Goal: Share content: Distribute website content to other platforms or users

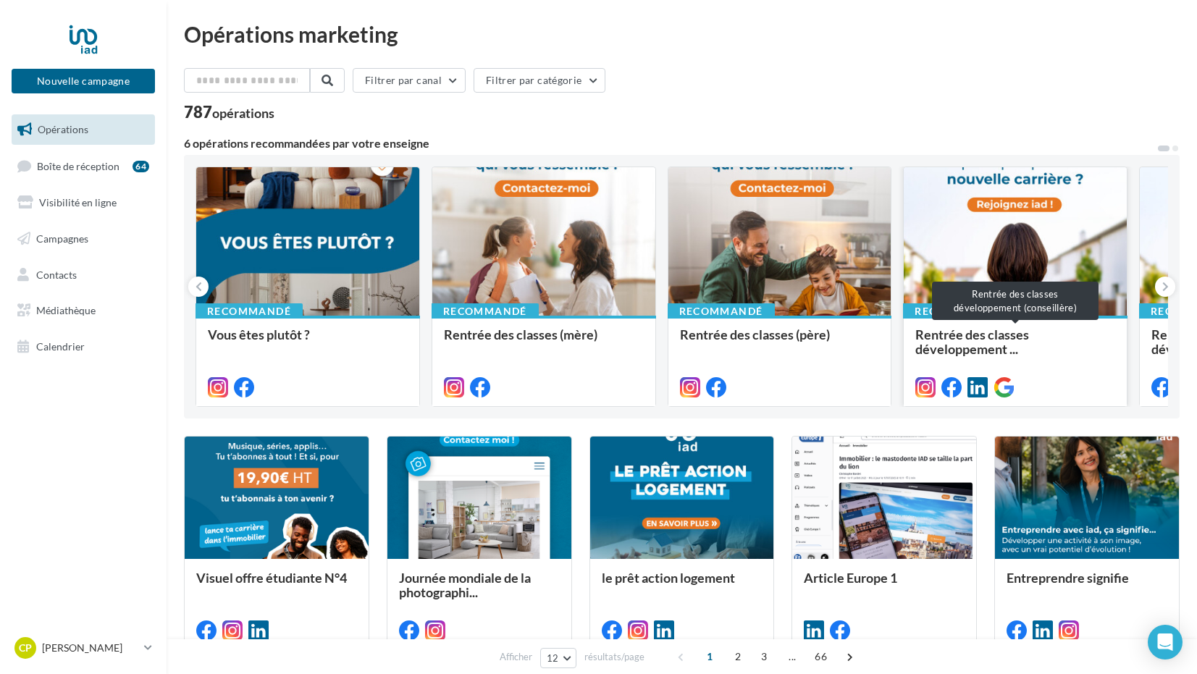
click at [1040, 350] on span "Rentrée des classes développement ..." at bounding box center [1016, 341] width 200 height 29
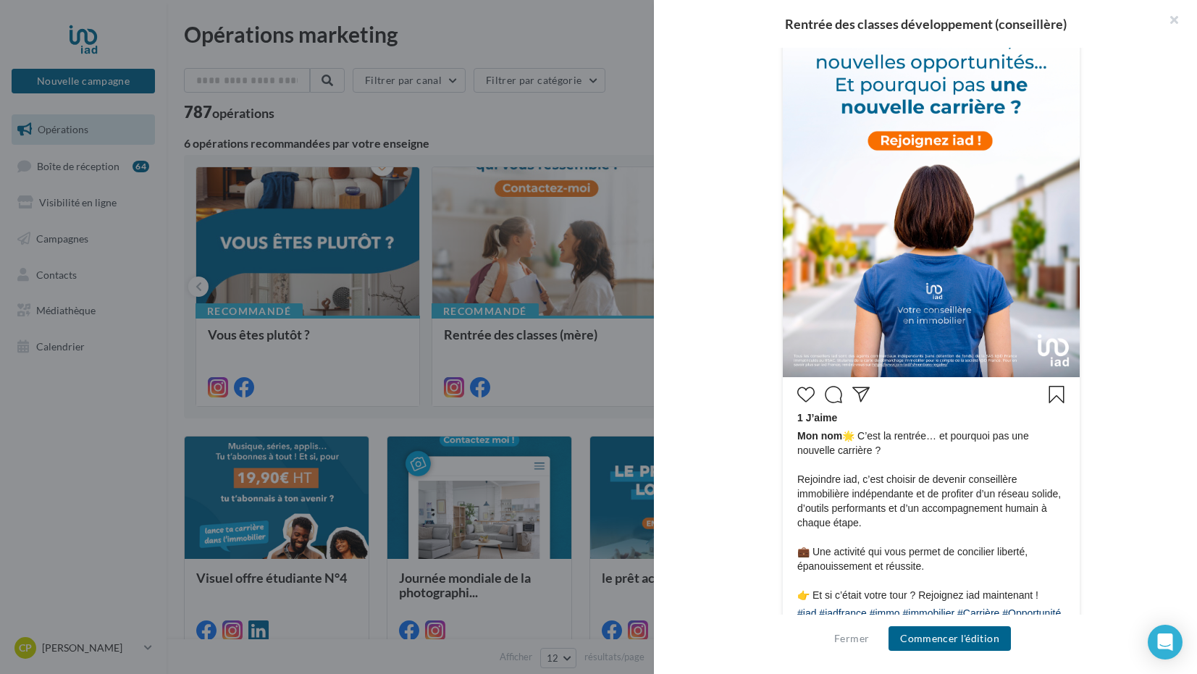
scroll to position [467, 0]
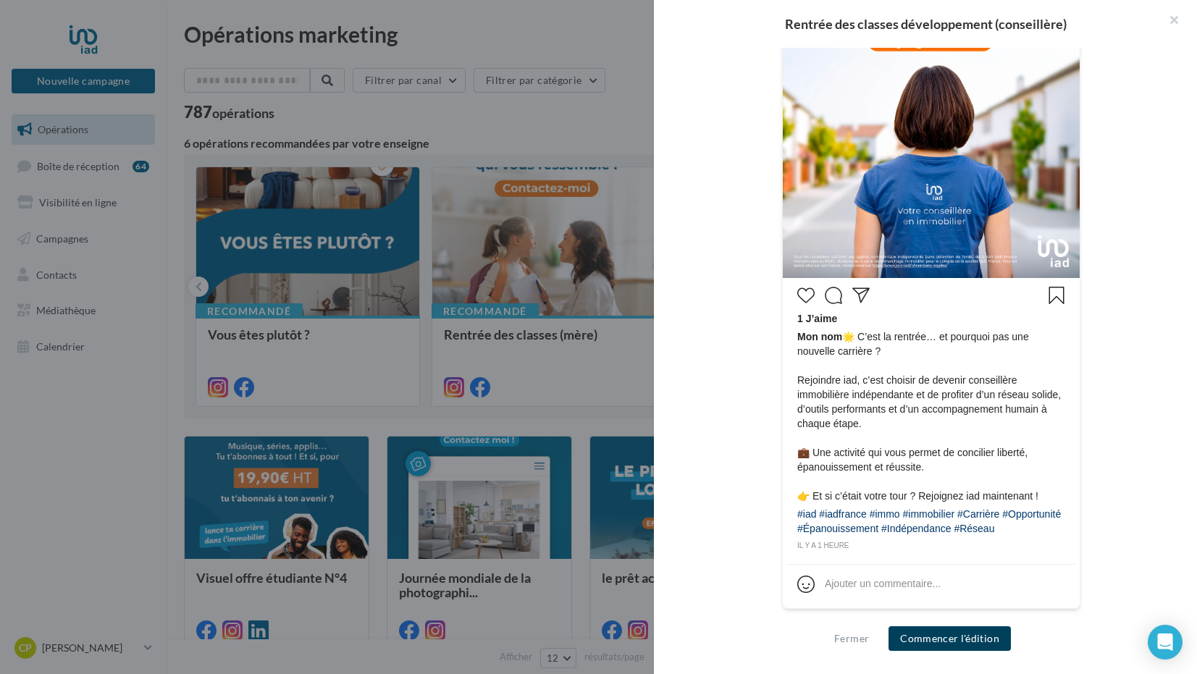
click at [979, 642] on button "Commencer l'édition" at bounding box center [950, 639] width 122 height 25
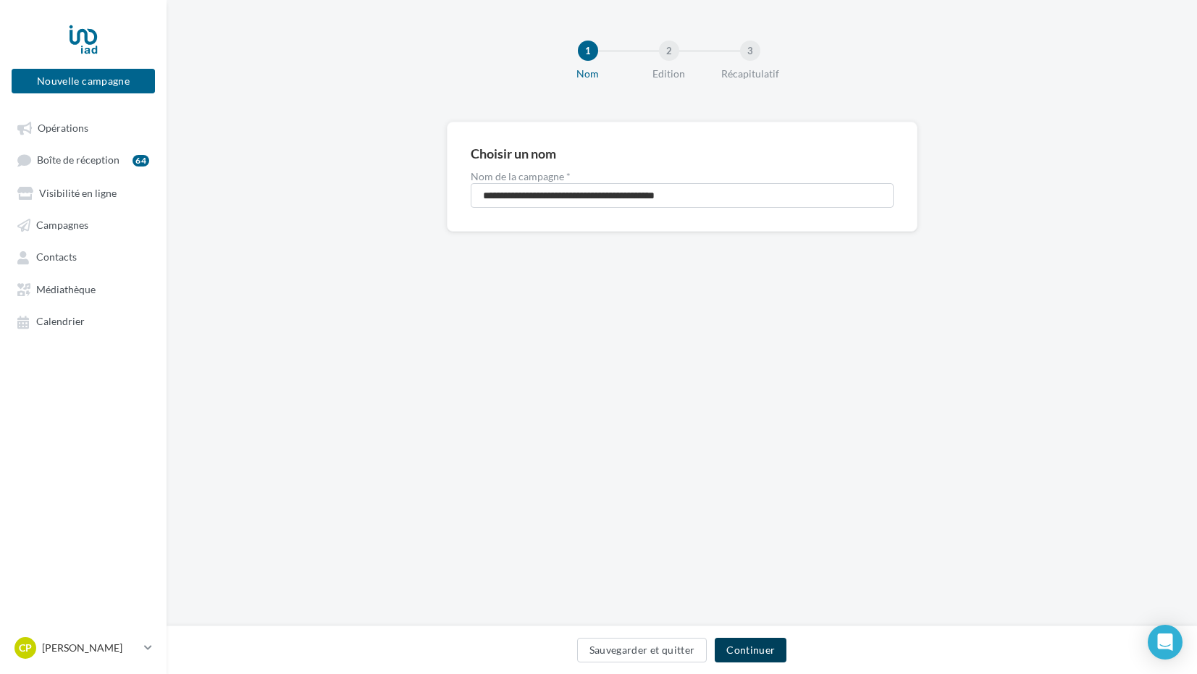
click at [745, 654] on button "Continuer" at bounding box center [751, 650] width 72 height 25
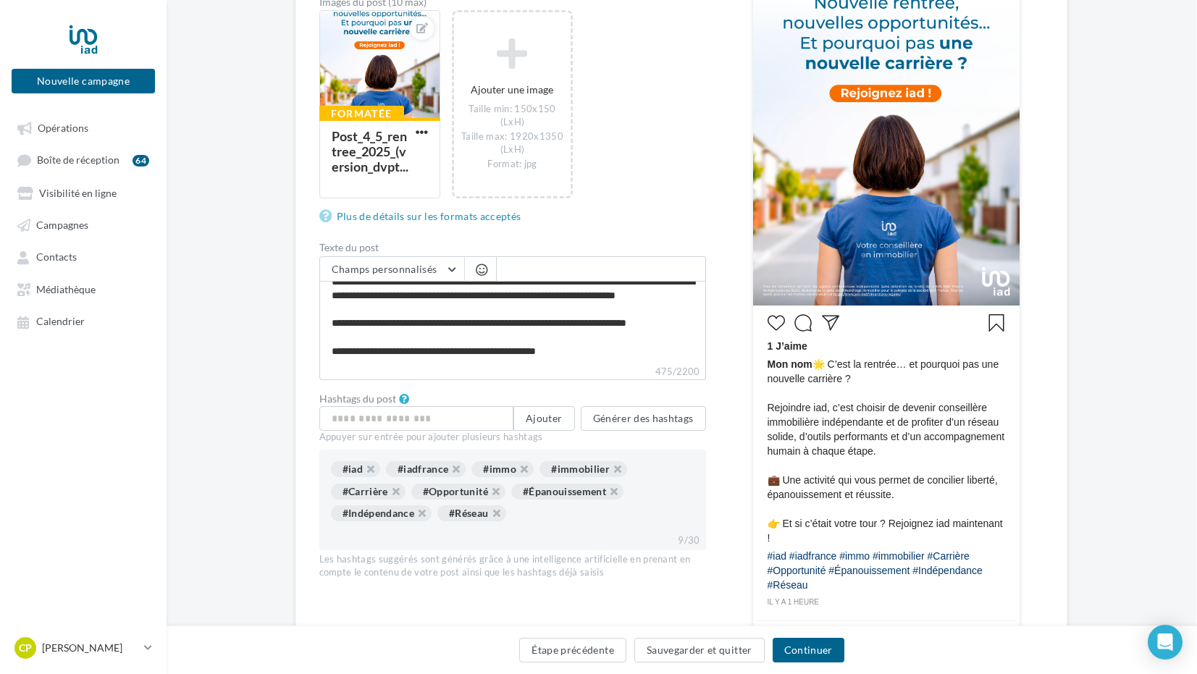
scroll to position [272, 1]
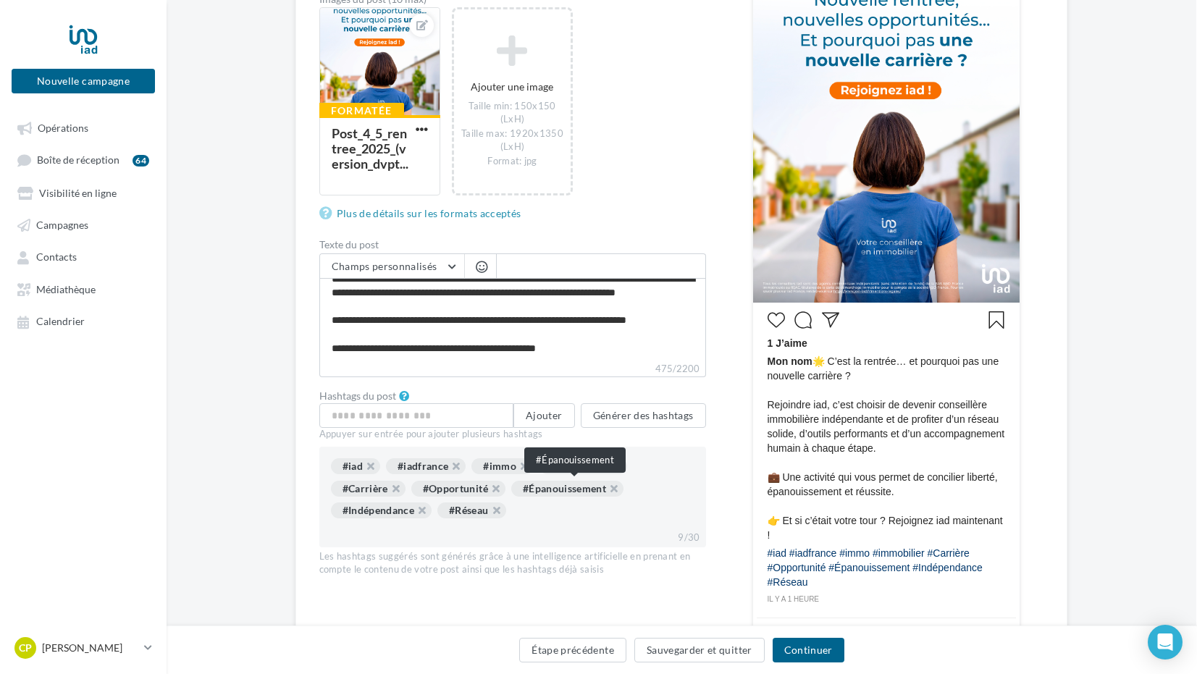
click at [583, 490] on div "#Épanouissement" at bounding box center [567, 489] width 112 height 16
click at [590, 489] on div "#Épanouissement" at bounding box center [567, 489] width 112 height 16
click at [476, 419] on input "text" at bounding box center [416, 415] width 195 height 25
click at [584, 485] on div "#Épanouissement" at bounding box center [567, 489] width 112 height 16
click at [583, 532] on div "#iad #iadfrance #immo #immobilier #Carrière #Opportunité #Épanouissement #Indép…" at bounding box center [512, 497] width 387 height 101
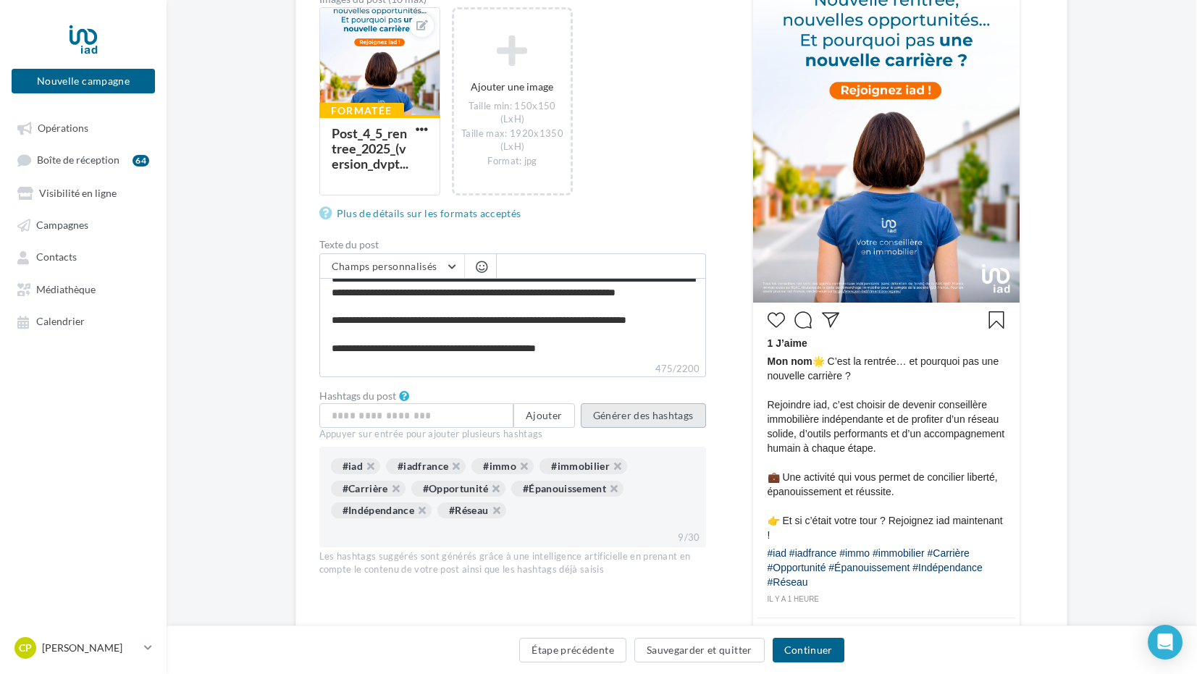
click at [658, 416] on button "Générer des hashtags" at bounding box center [643, 415] width 125 height 25
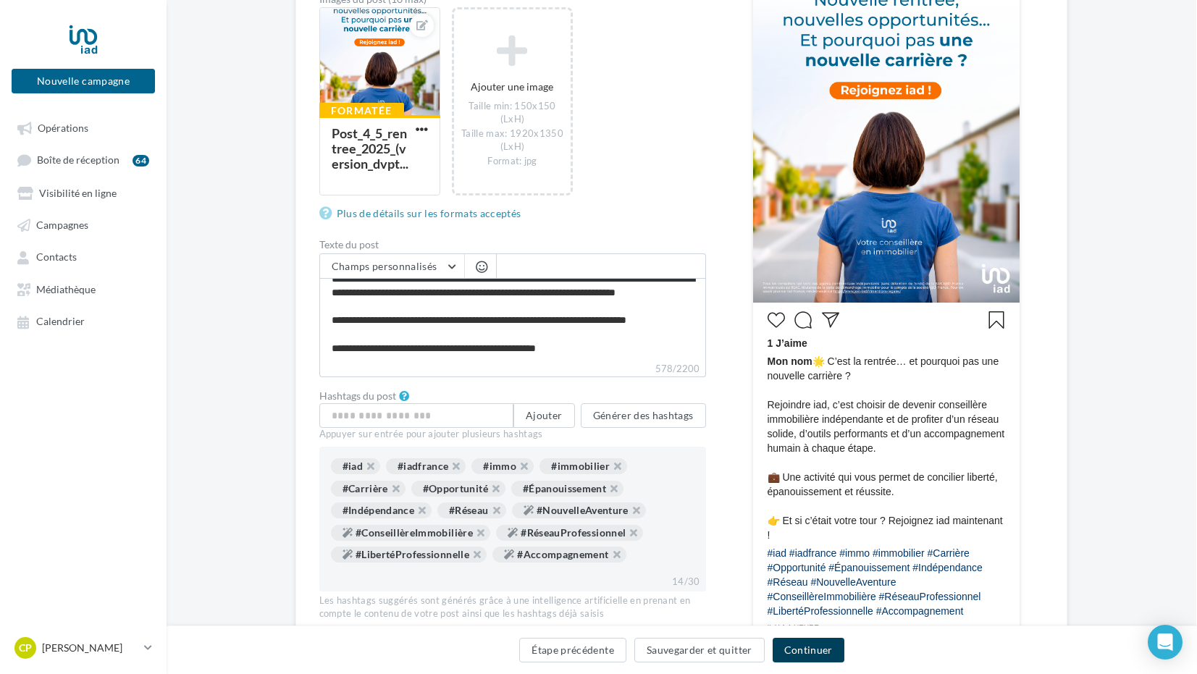
click at [794, 652] on button "Continuer" at bounding box center [809, 650] width 72 height 25
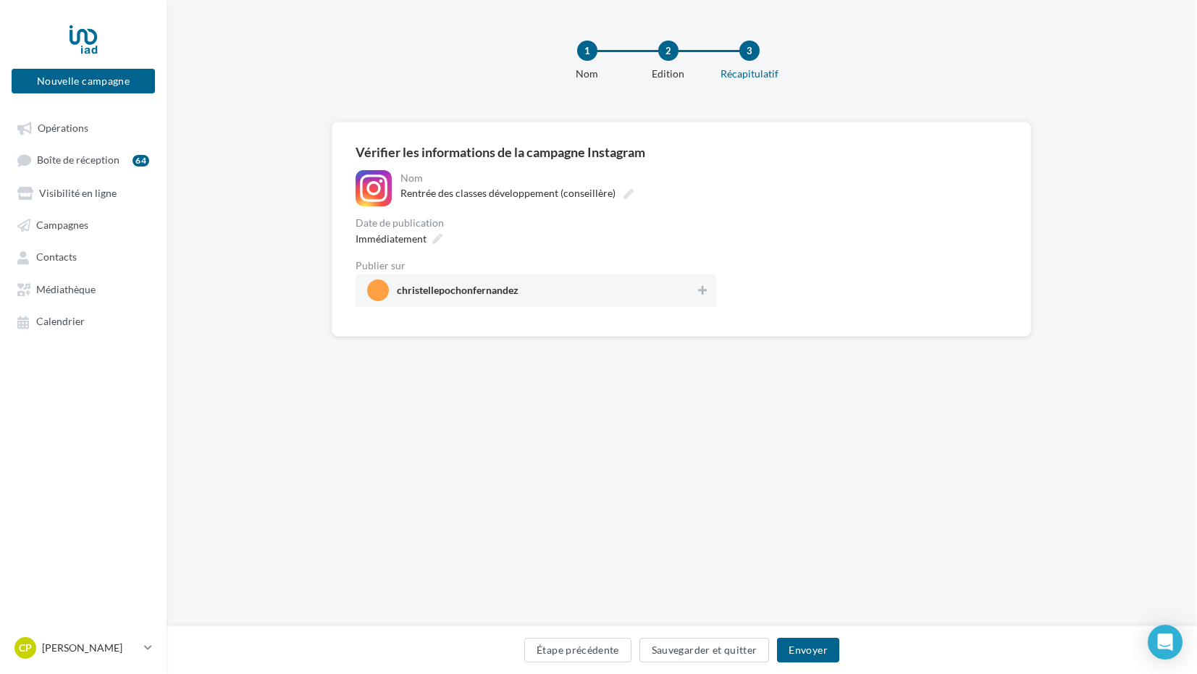
scroll to position [0, 1]
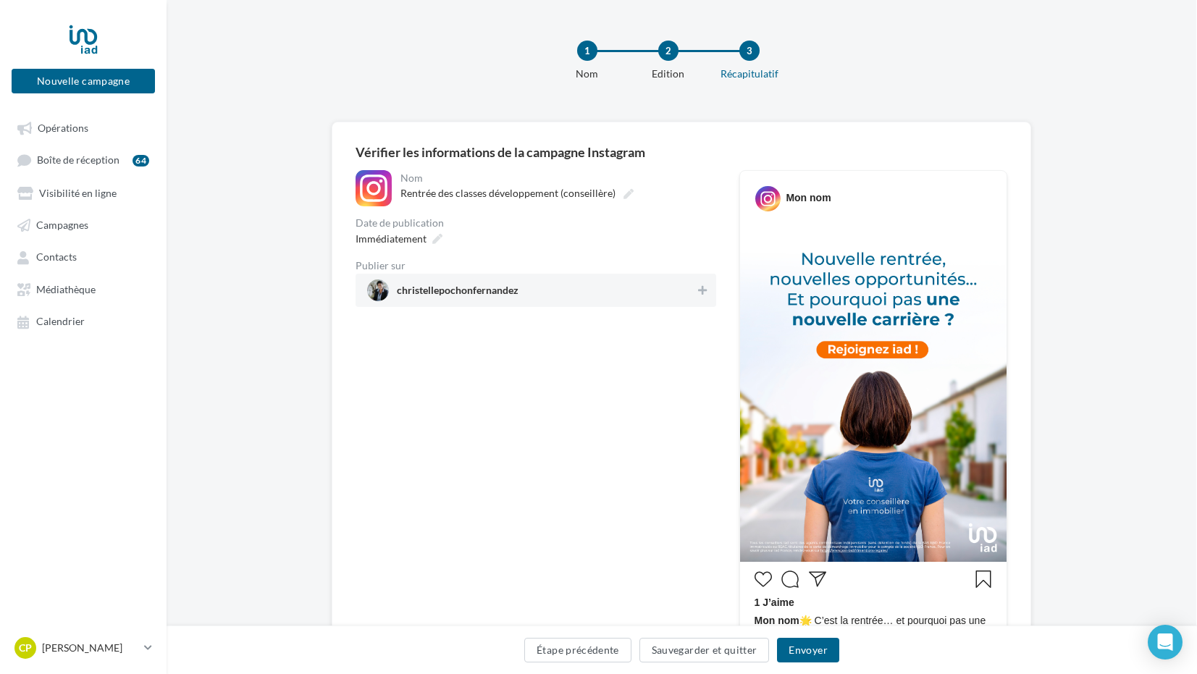
click at [561, 293] on span "christellepochonfernandez" at bounding box center [531, 291] width 329 height 22
click at [816, 653] on button "Envoyer" at bounding box center [808, 650] width 62 height 25
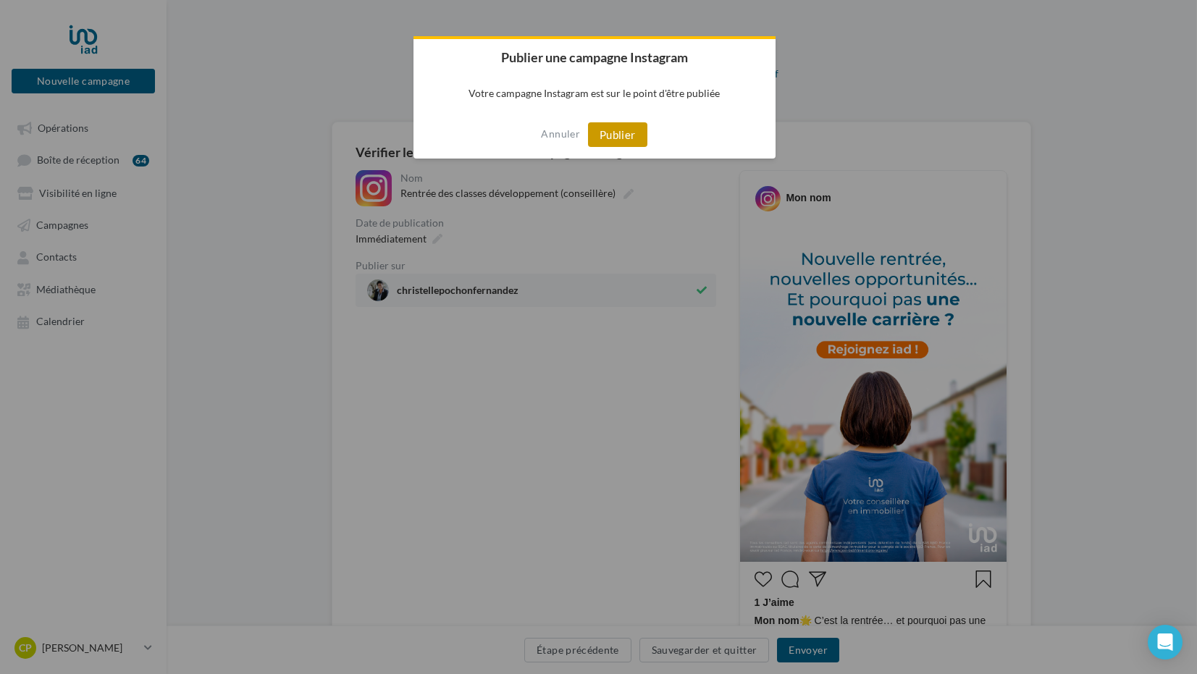
click at [601, 127] on button "Publier" at bounding box center [617, 134] width 59 height 25
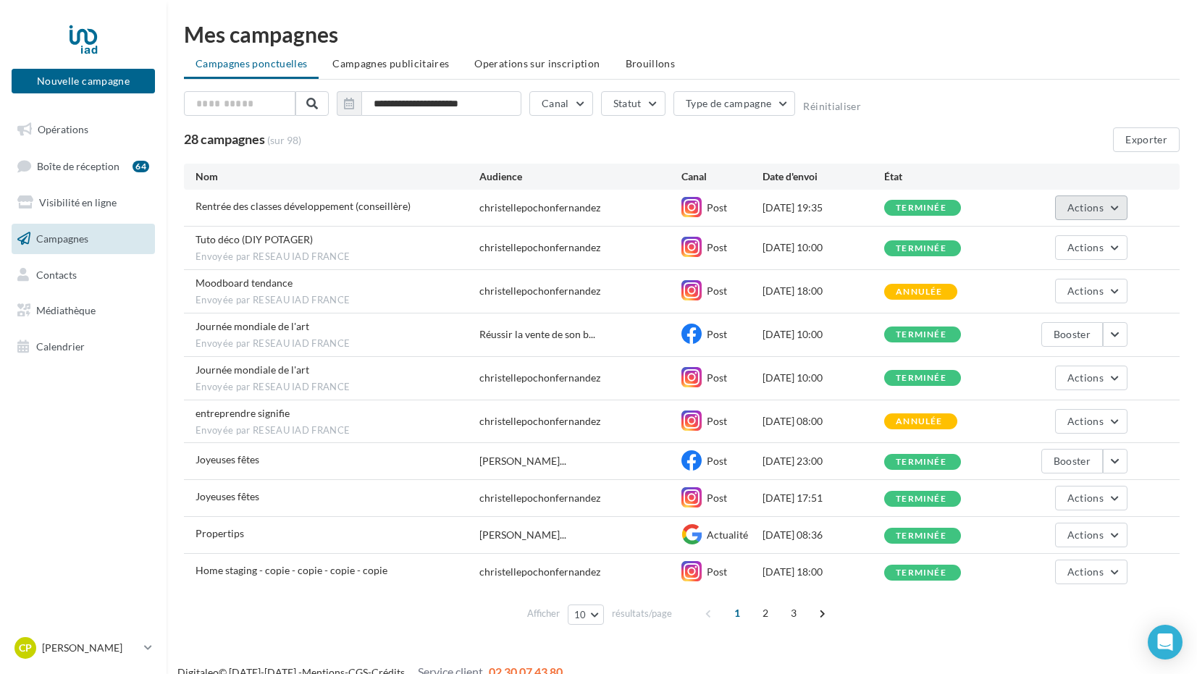
click at [1114, 209] on button "Actions" at bounding box center [1091, 208] width 72 height 25
click at [1060, 317] on button "Dupliquer" at bounding box center [1055, 317] width 145 height 38
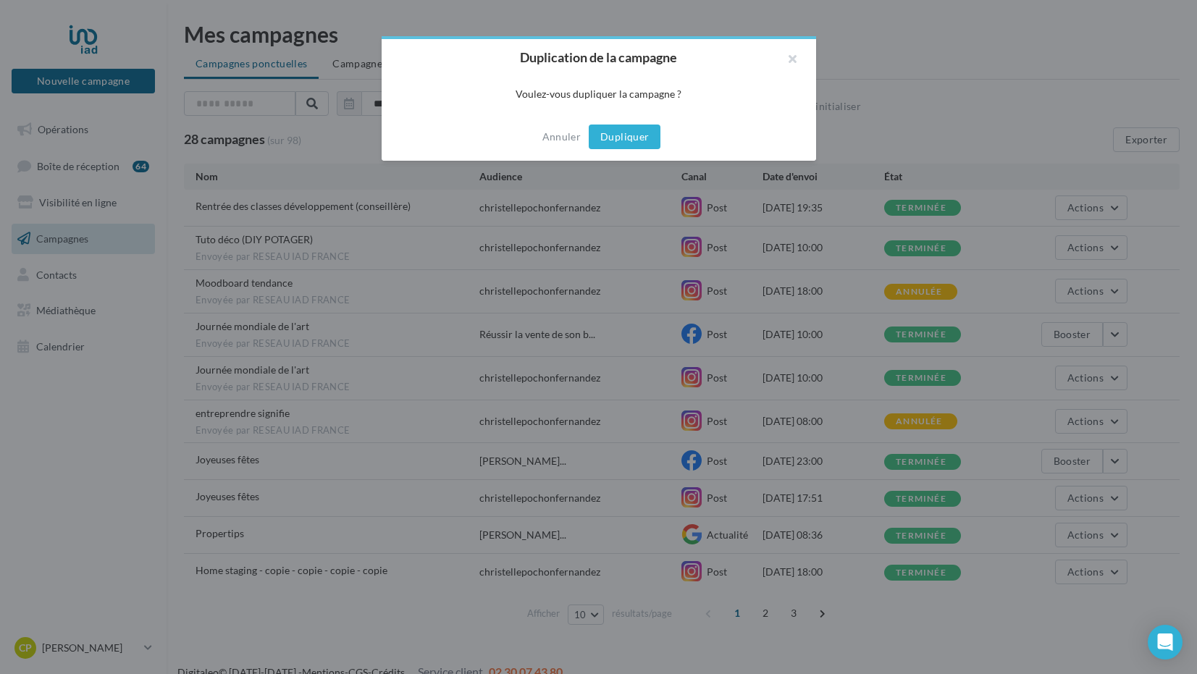
click at [658, 143] on button "Dupliquer" at bounding box center [625, 137] width 72 height 25
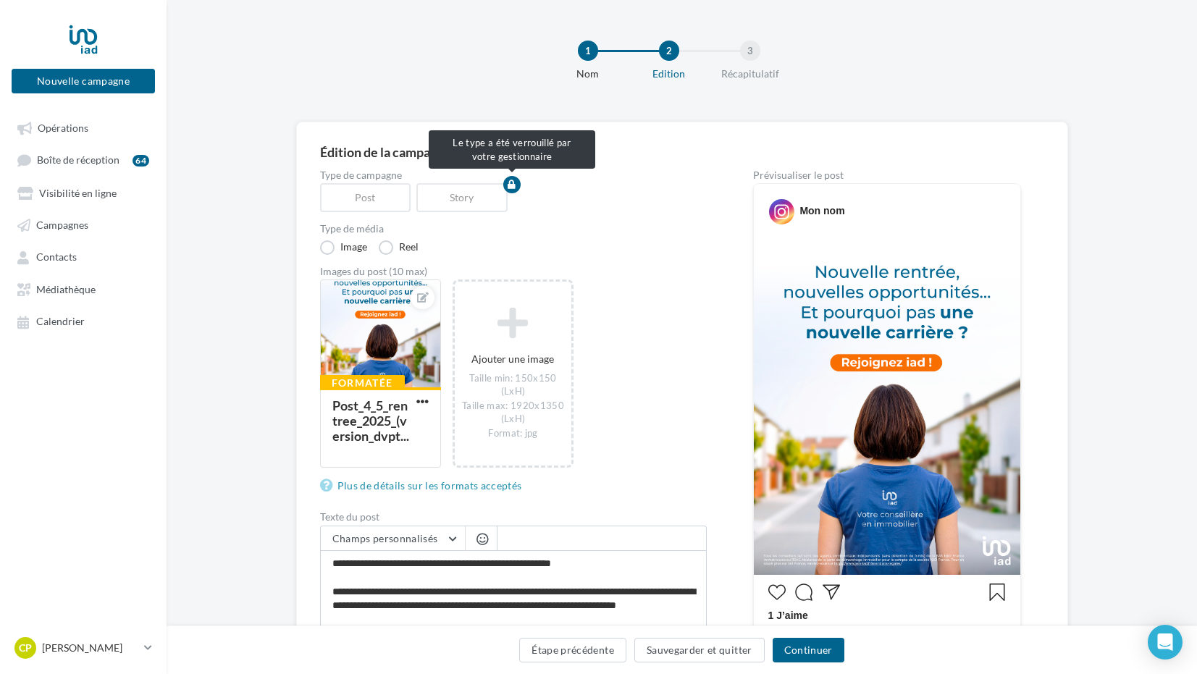
click at [469, 201] on div "Story" at bounding box center [464, 197] width 97 height 29
click at [388, 250] on label "Reel" at bounding box center [399, 247] width 40 height 14
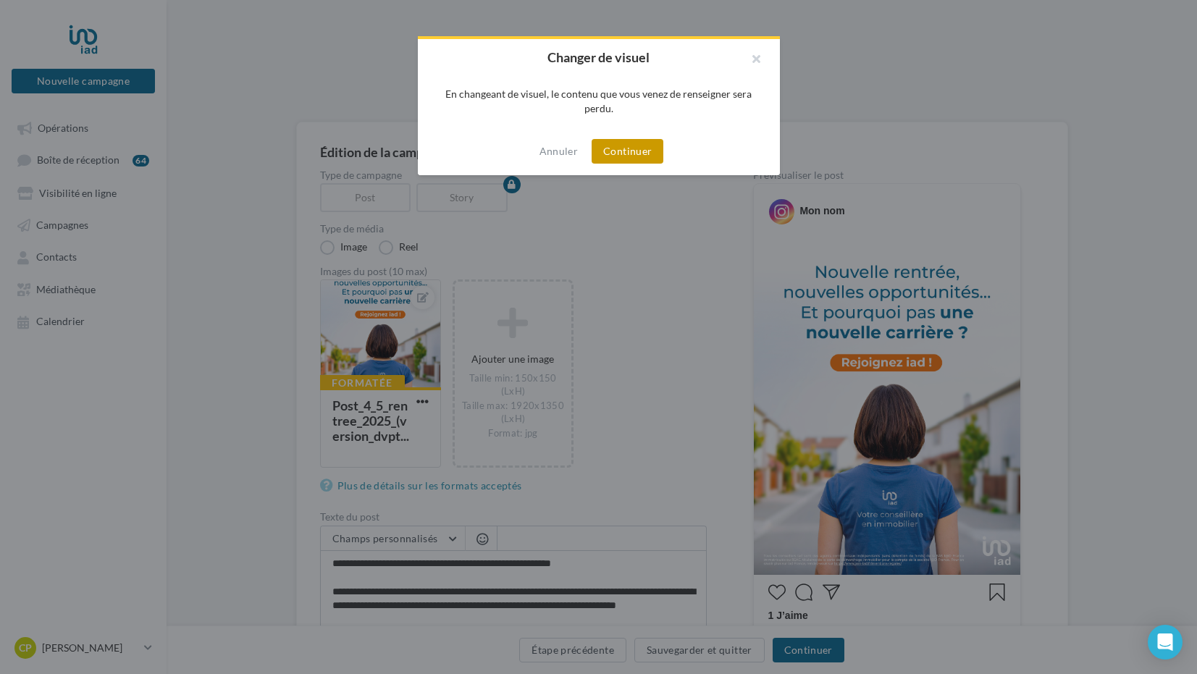
click at [640, 154] on button "Continuer" at bounding box center [628, 151] width 72 height 25
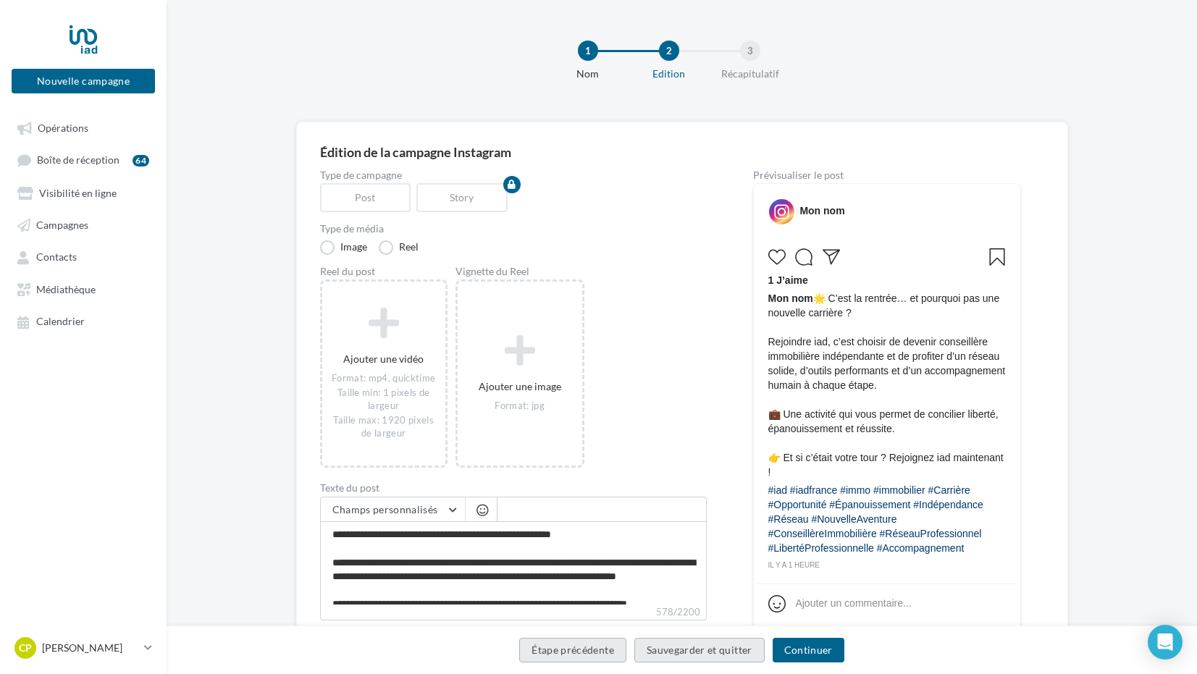
click at [582, 654] on button "Étape précédente" at bounding box center [572, 650] width 107 height 25
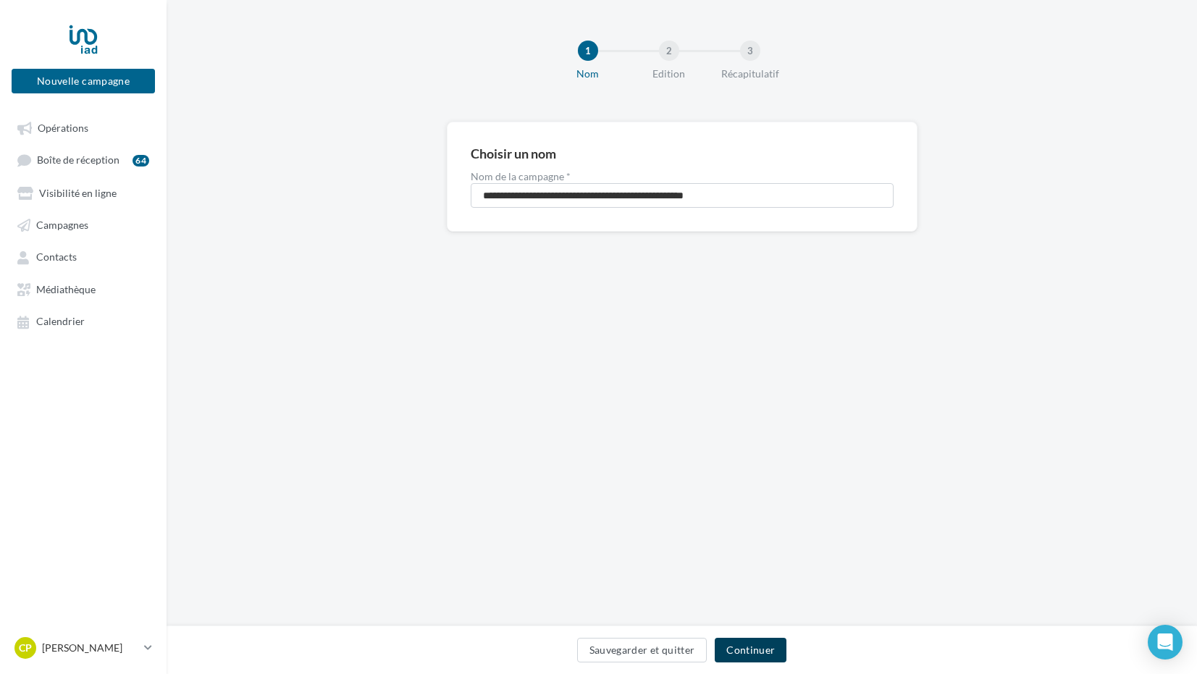
click at [753, 652] on button "Continuer" at bounding box center [751, 650] width 72 height 25
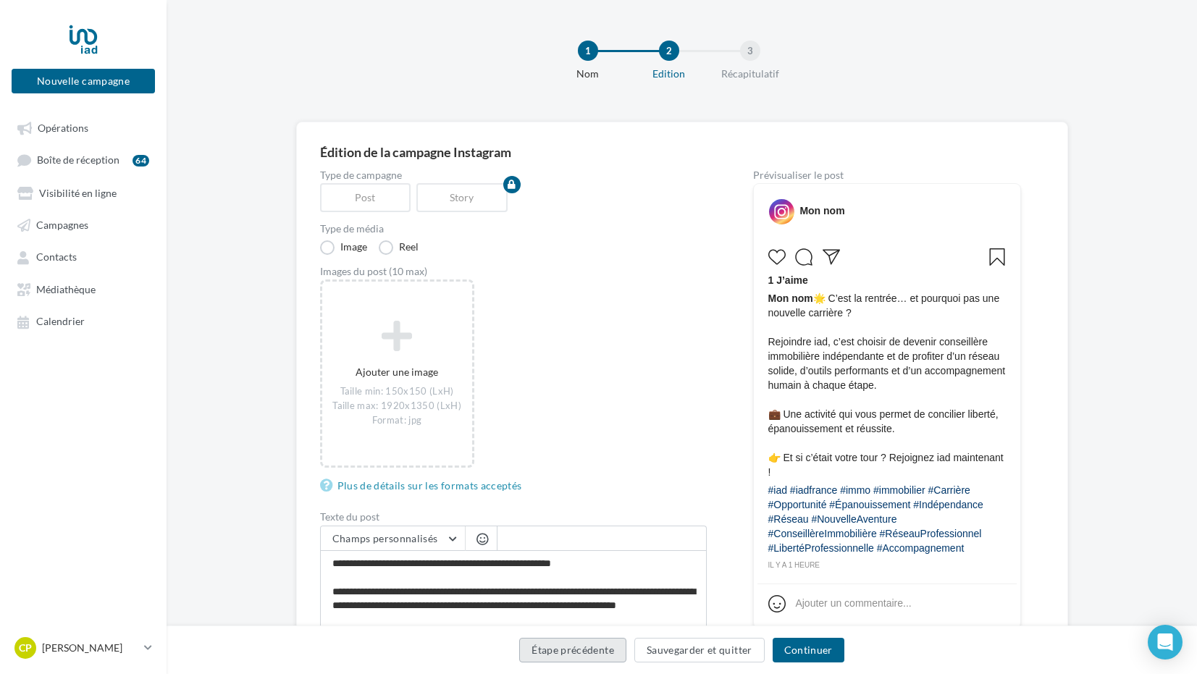
click at [585, 654] on button "Étape précédente" at bounding box center [572, 650] width 107 height 25
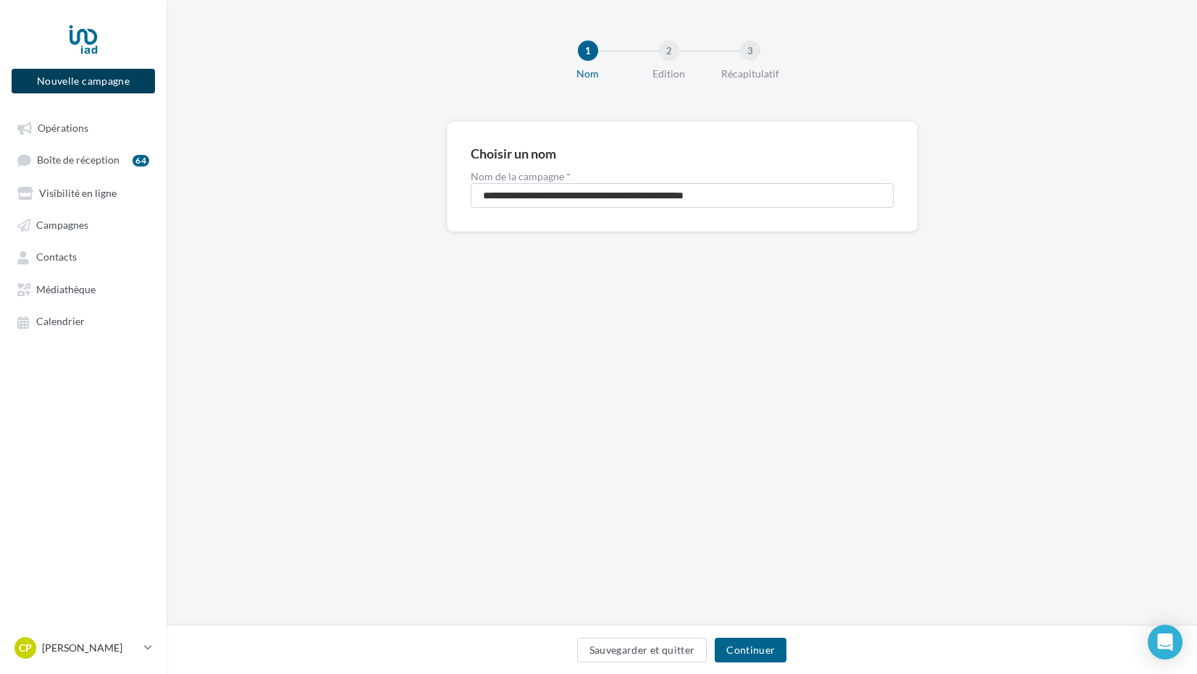
click at [103, 81] on button "Nouvelle campagne" at bounding box center [83, 81] width 143 height 25
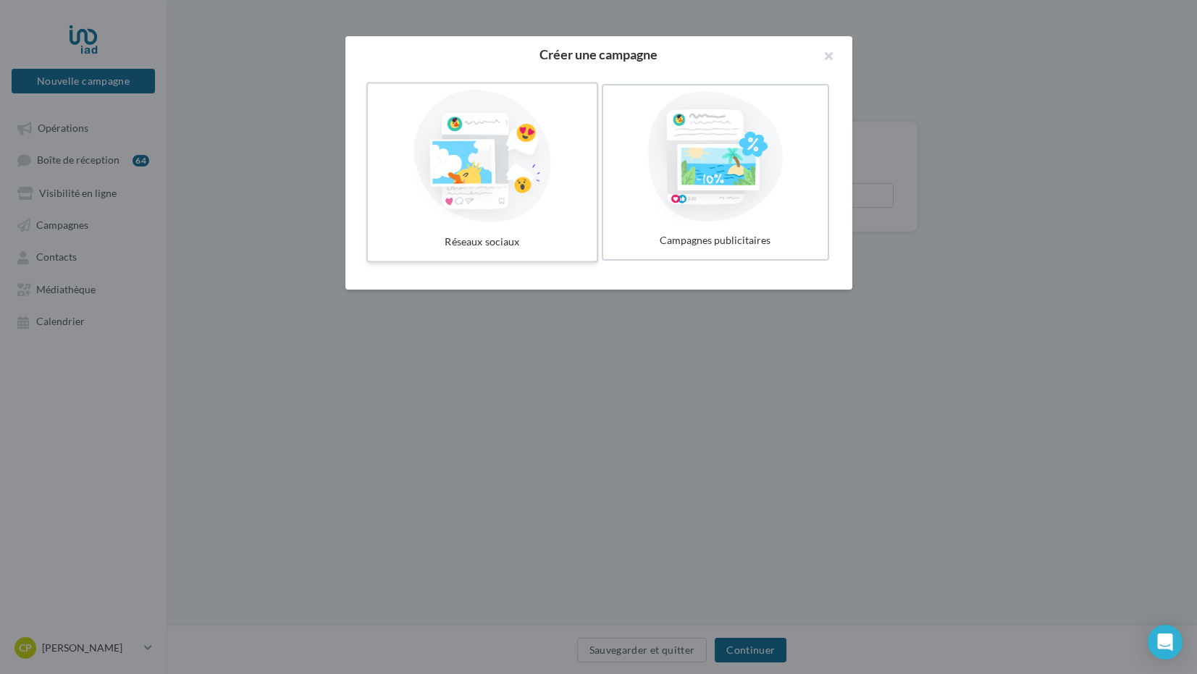
click at [524, 185] on div at bounding box center [482, 156] width 217 height 133
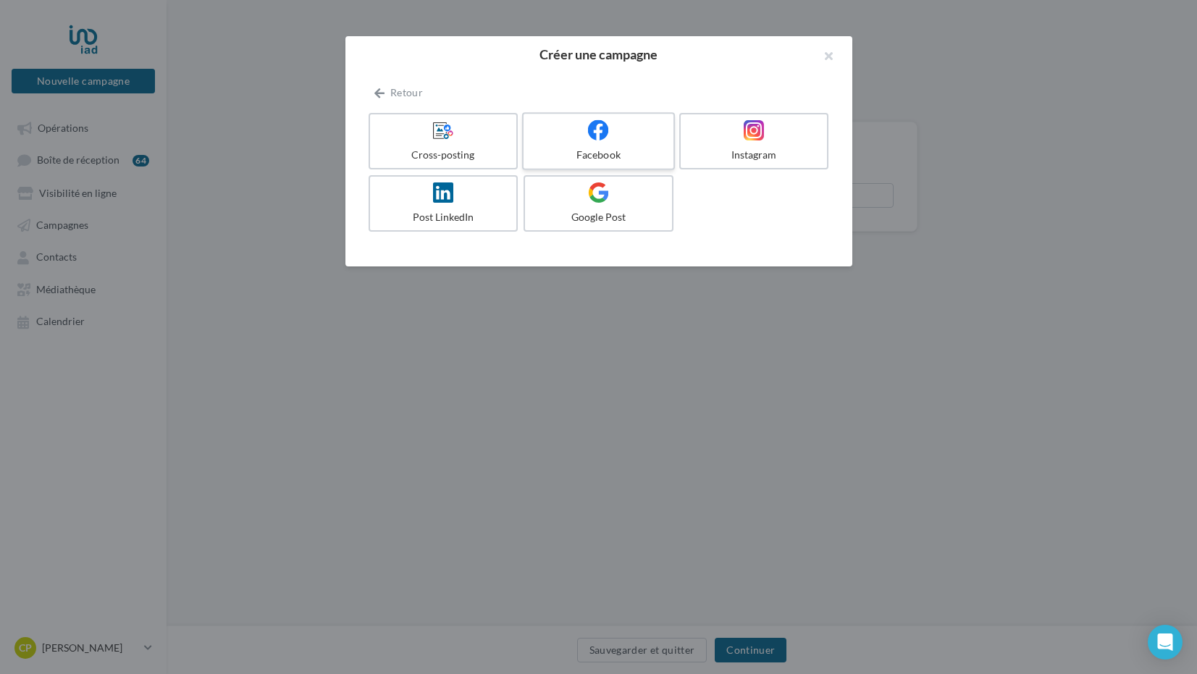
click at [574, 148] on div "Facebook" at bounding box center [598, 155] width 138 height 14
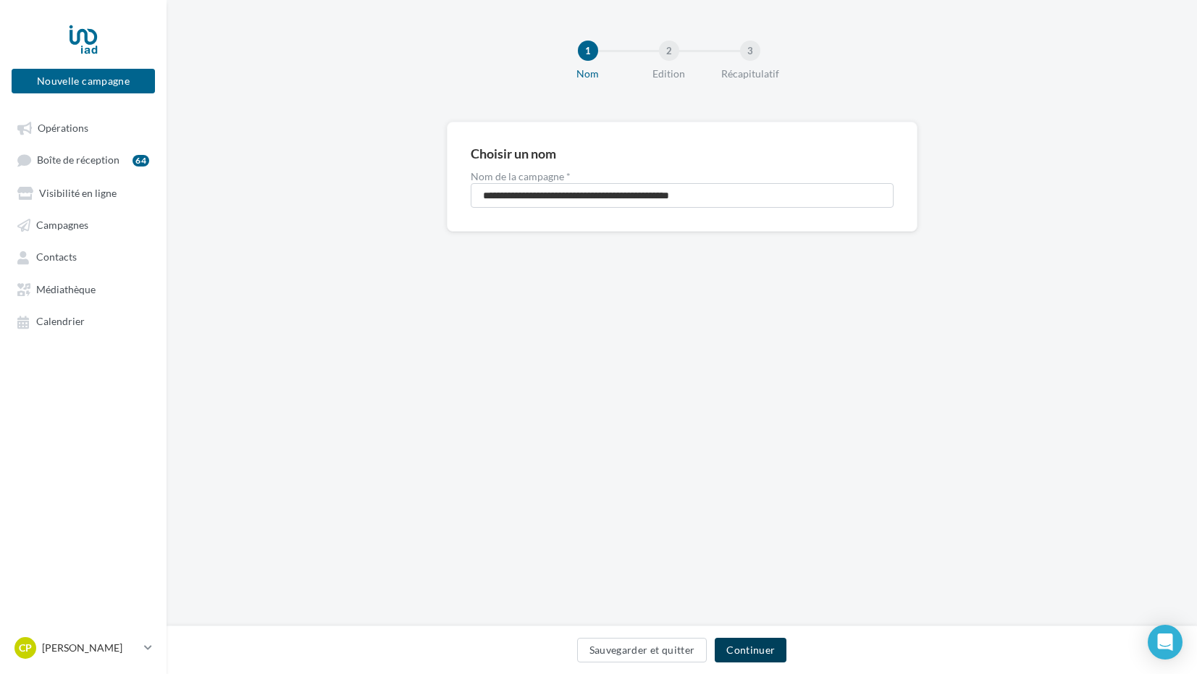
click at [767, 658] on button "Continuer" at bounding box center [751, 650] width 72 height 25
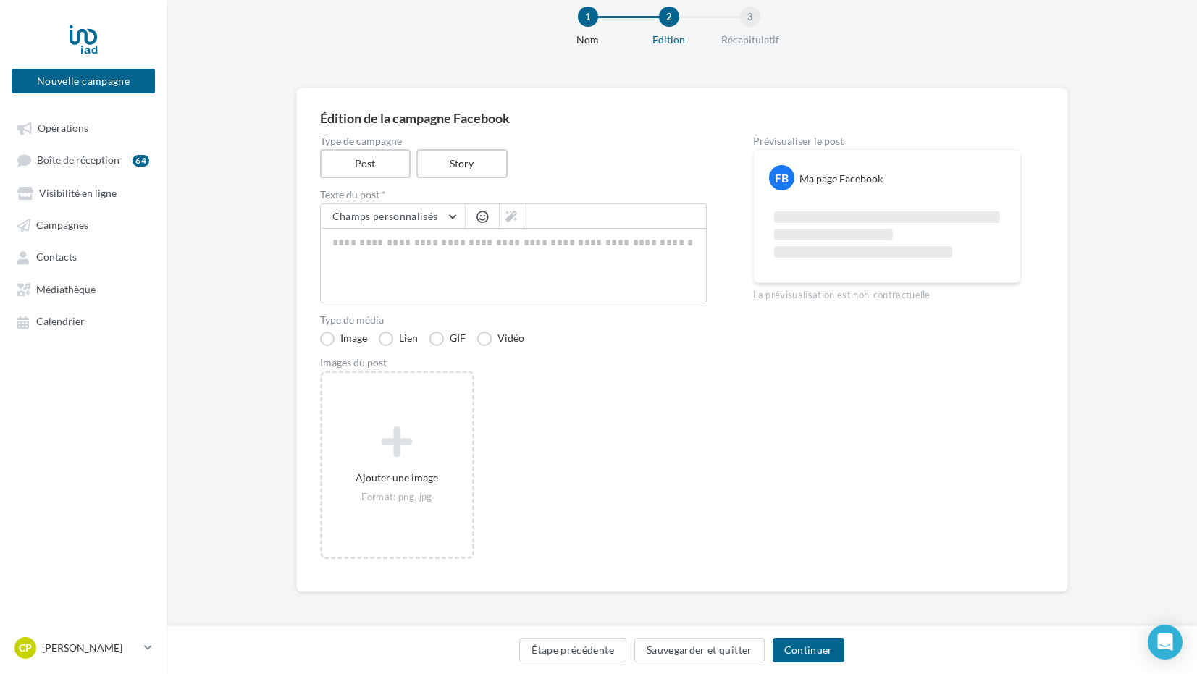
scroll to position [37, 0]
